Goal: Check status: Check status

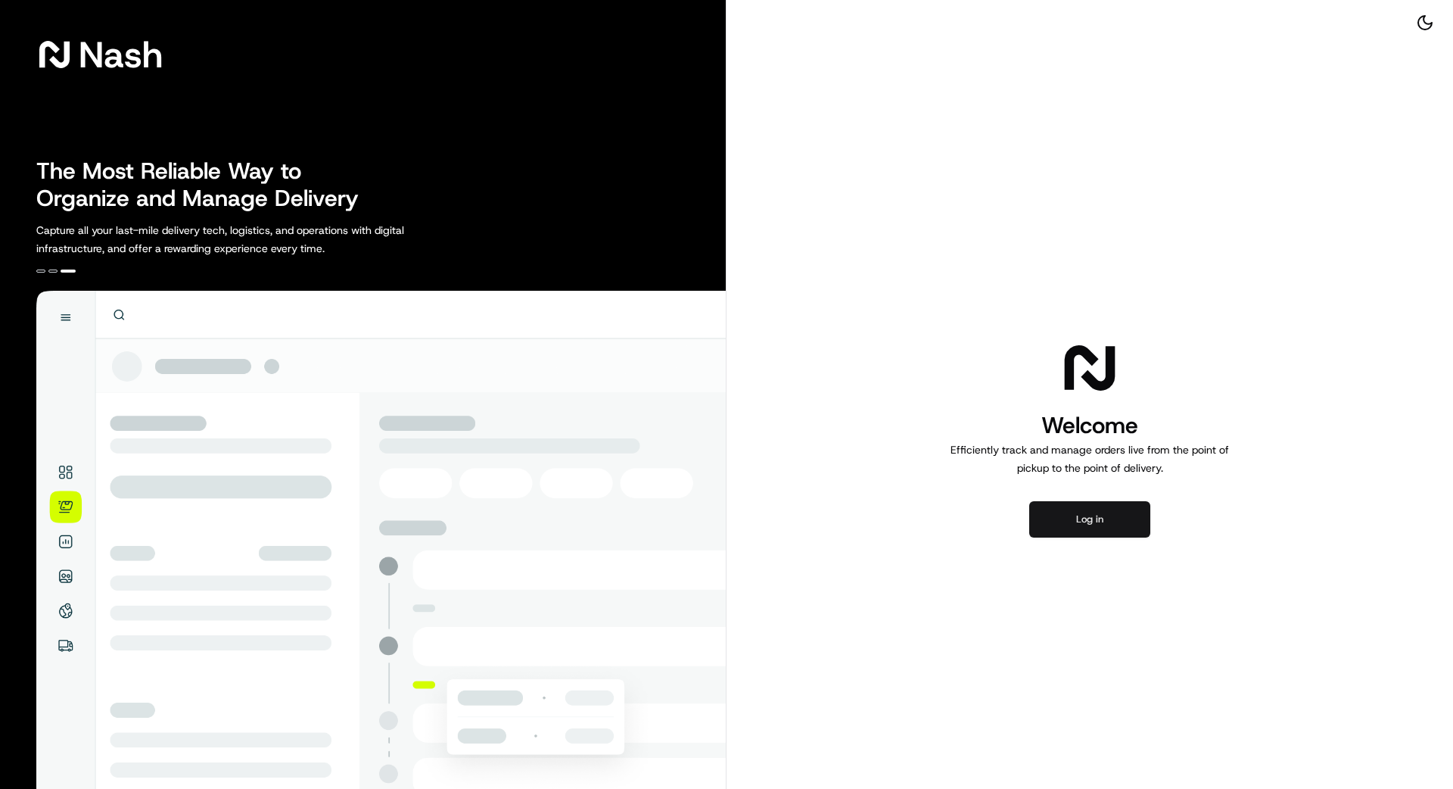
click at [1088, 526] on button "Log in" at bounding box center [1089, 519] width 121 height 36
